Goal: Task Accomplishment & Management: Complete application form

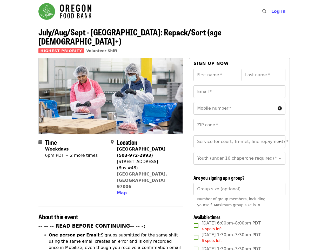
click at [164, 125] on div at bounding box center [110, 96] width 145 height 76
click at [266, 11] on icon "search icon" at bounding box center [265, 11] width 4 height 5
click at [280, 11] on span "Log in" at bounding box center [278, 11] width 14 height 5
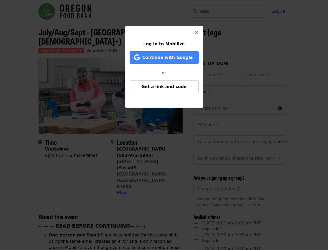
click at [121, 171] on div "Log in to Mobilize Continue with Google or Get a link and code" at bounding box center [164, 125] width 328 height 250
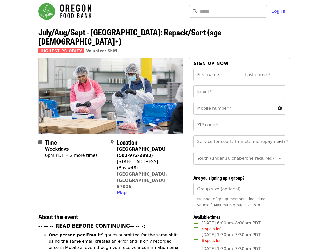
click at [216, 69] on input "First name   *" at bounding box center [216, 75] width 44 height 12
click at [264, 69] on input "Last name   *" at bounding box center [264, 75] width 44 height 12
click at [239, 85] on input "Email   *" at bounding box center [240, 91] width 92 height 12
click at [239, 102] on input "Mobile number   *" at bounding box center [235, 108] width 82 height 12
click at [239, 119] on input "ZIP code   *" at bounding box center [240, 125] width 92 height 12
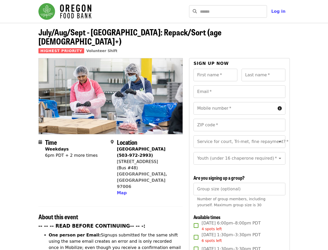
click at [239, 137] on input "Service for court, Tri-met, fine repayment?   *" at bounding box center [233, 142] width 71 height 10
